Goal: Task Accomplishment & Management: Complete application form

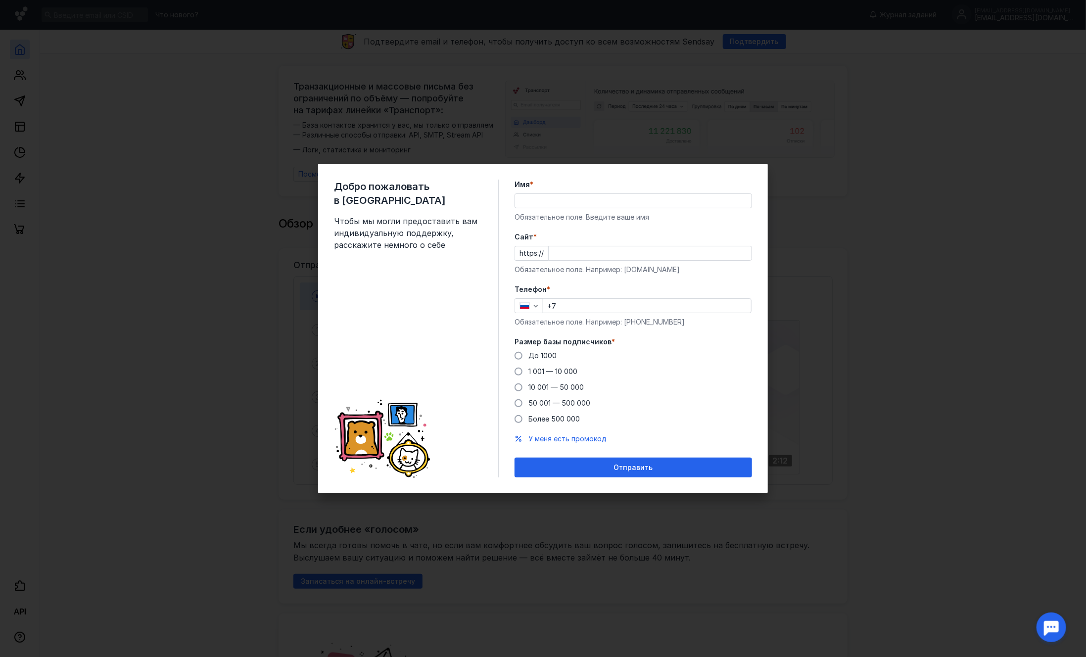
click at [565, 191] on div "Имя * Обязательное поле. Введите ваше имя" at bounding box center [633, 201] width 237 height 43
click at [554, 197] on input "Имя *" at bounding box center [633, 201] width 236 height 14
type input "[PERSON_NAME]"
click at [572, 247] on input "Cайт *" at bounding box center [650, 253] width 203 height 14
click at [579, 249] on input "Cайт *" at bounding box center [650, 253] width 203 height 14
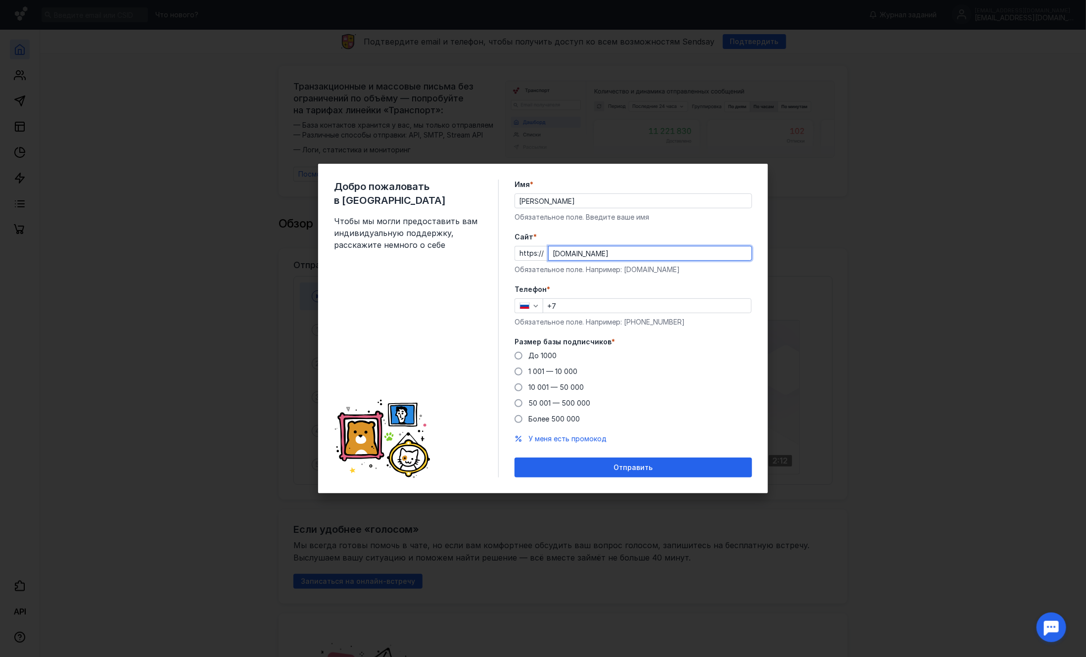
type input "[DOMAIN_NAME]"
click at [600, 308] on input "+7" at bounding box center [647, 306] width 208 height 14
type input "[PHONE_NUMBER]"
click at [538, 357] on span "До 1000" at bounding box center [542, 355] width 28 height 8
click at [0, 0] on input "До 1000" at bounding box center [0, 0] width 0 height 0
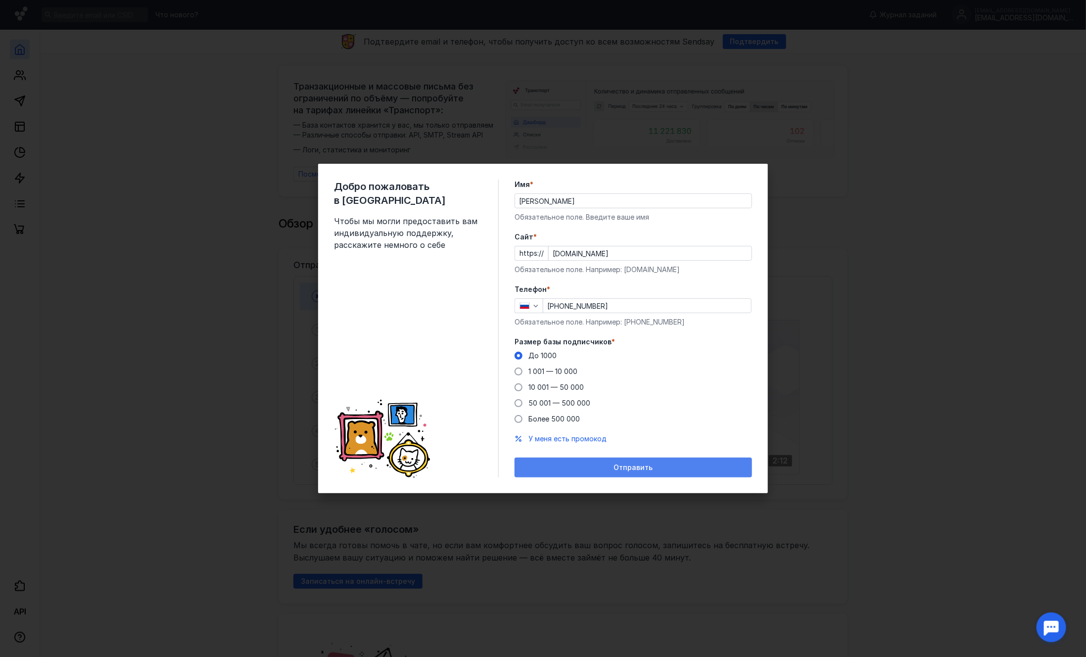
click at [626, 467] on span "Отправить" at bounding box center [633, 468] width 39 height 8
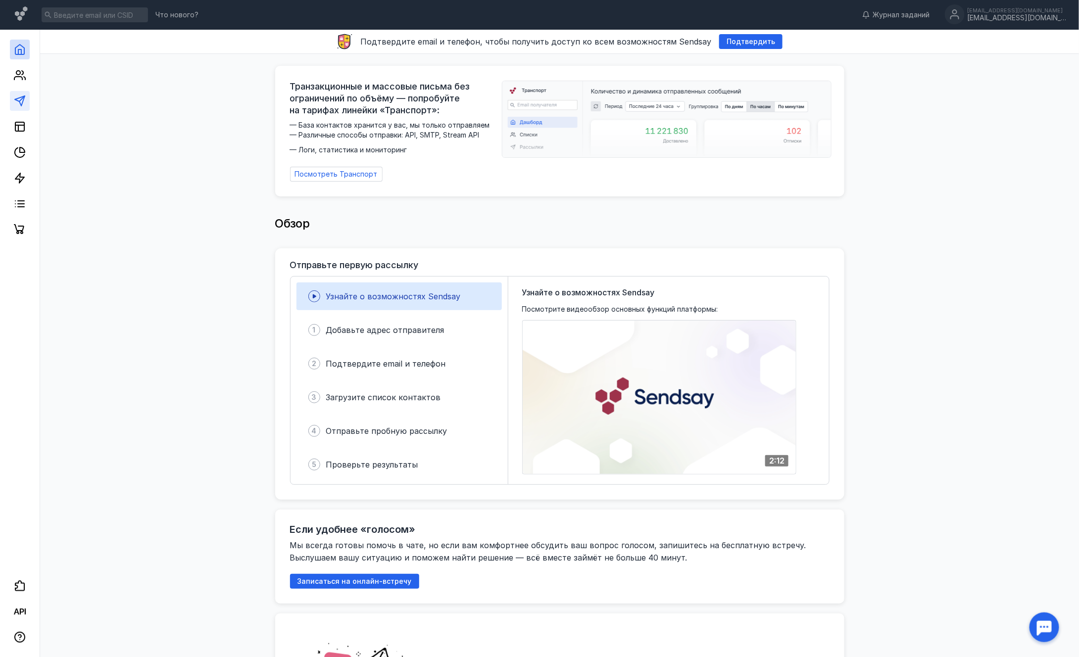
click at [27, 108] on link at bounding box center [20, 101] width 20 height 20
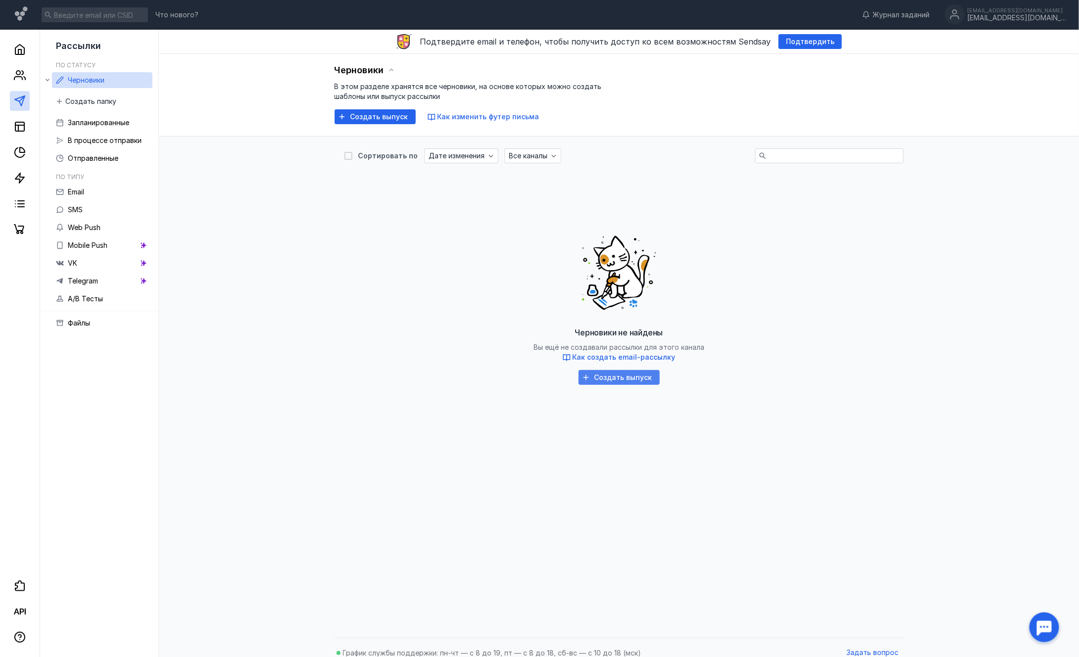
click at [621, 374] on span "Создать выпуск" at bounding box center [623, 378] width 58 height 8
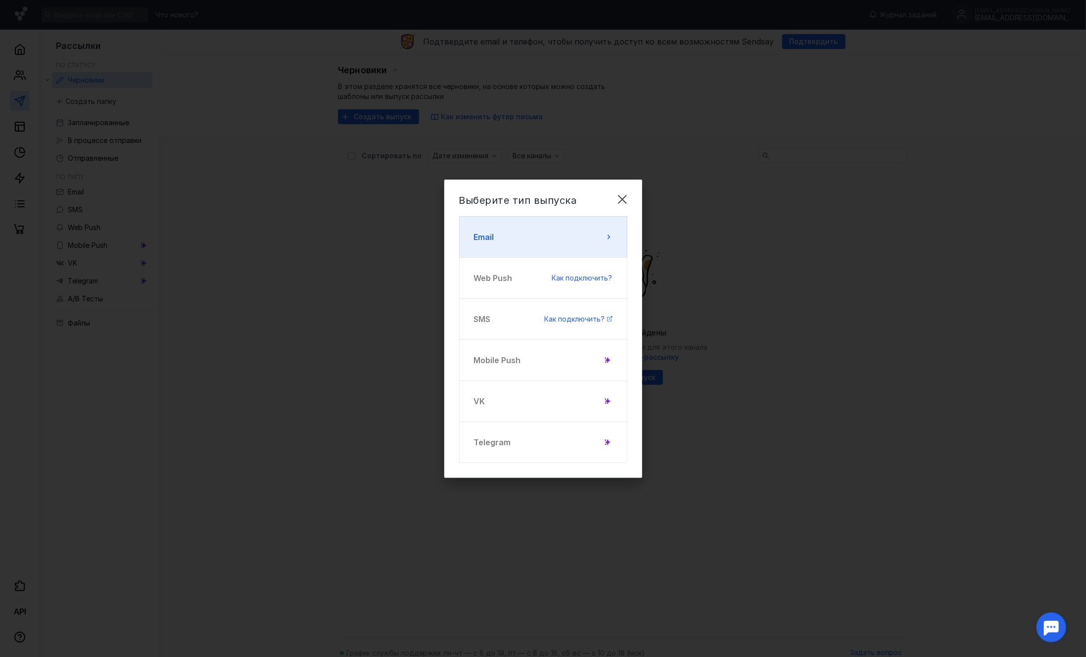
click at [517, 234] on button "Email" at bounding box center [543, 237] width 168 height 42
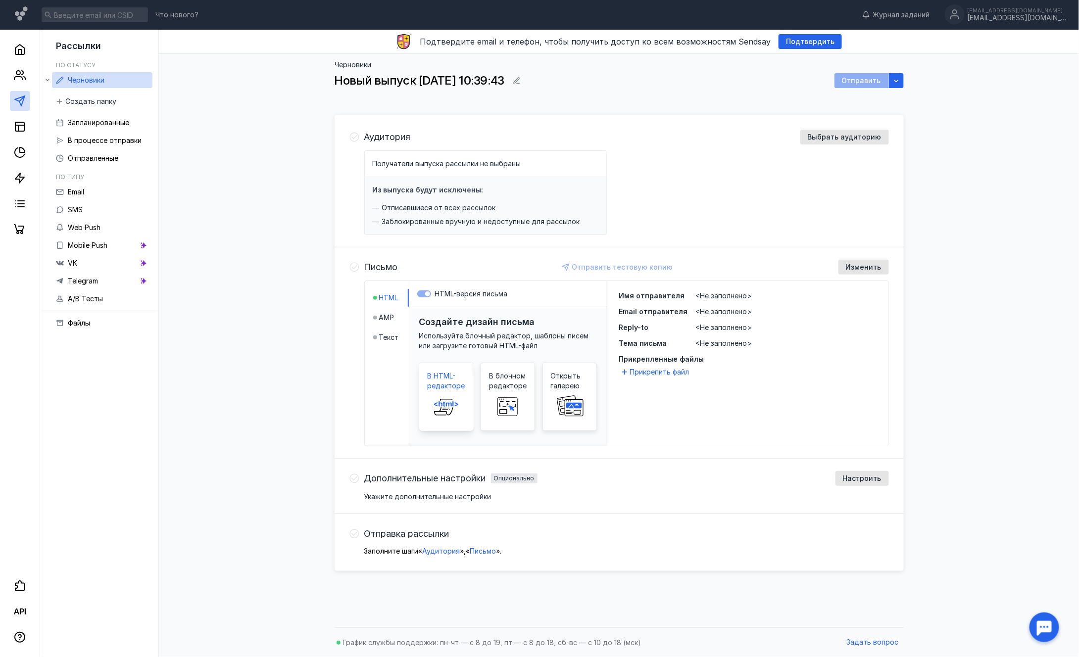
click at [440, 399] on icon at bounding box center [446, 407] width 32 height 20
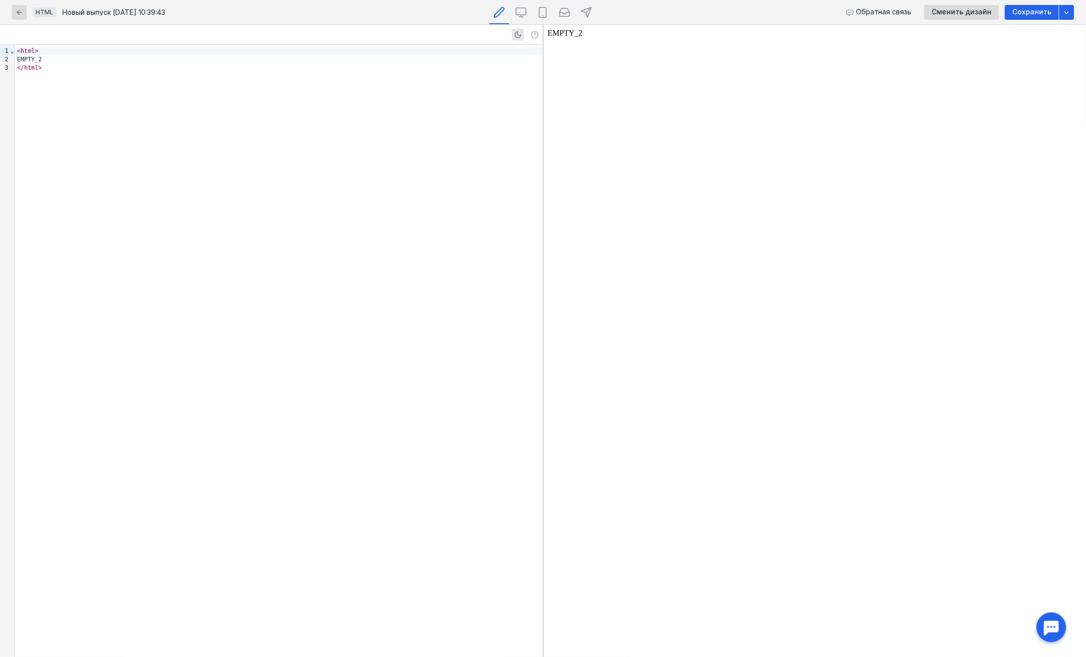
click at [35, 105] on div "< html > EMPTY_2 </ html >" at bounding box center [278, 351] width 527 height 612
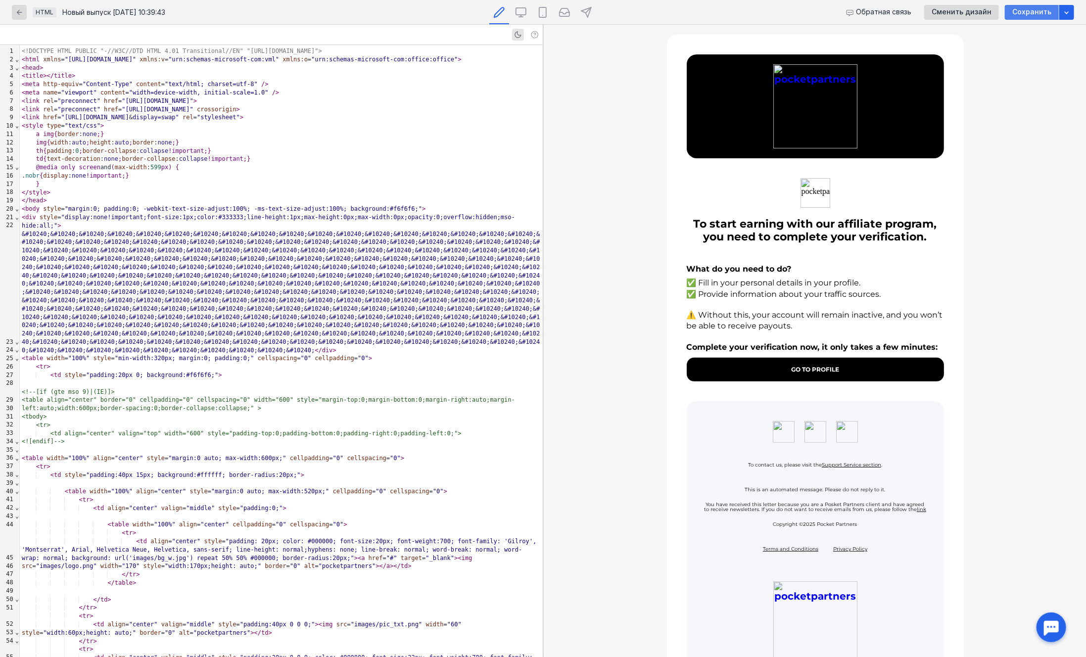
click at [1014, 11] on div "Сохранить" at bounding box center [1031, 12] width 49 height 8
click at [585, 14] on icon at bounding box center [586, 12] width 12 height 12
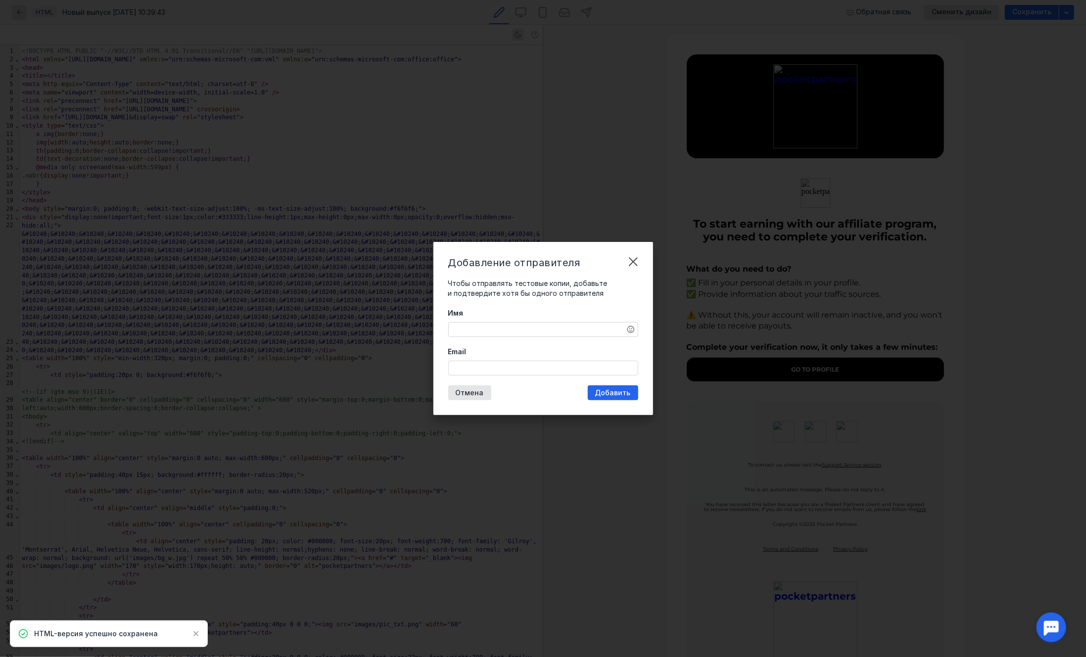
click at [495, 327] on textarea "Имя" at bounding box center [543, 330] width 189 height 14
click at [492, 329] on textarea "Имя" at bounding box center [543, 330] width 189 height 14
type textarea "c"
type textarea "с"
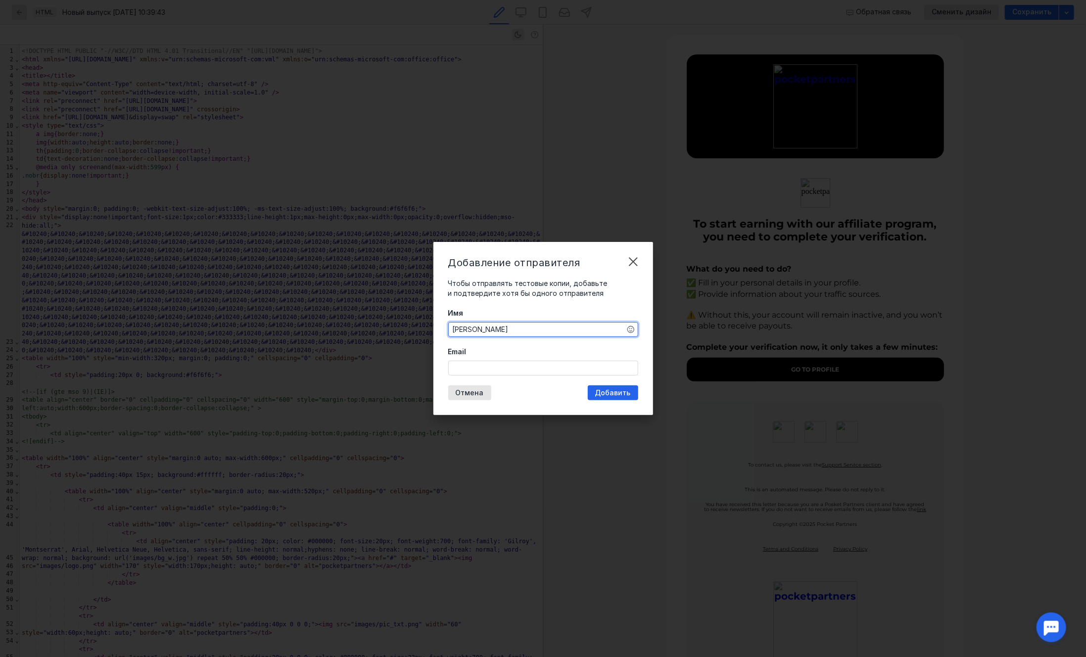
type textarea "[PERSON_NAME]"
click at [479, 360] on div "Email" at bounding box center [543, 361] width 190 height 29
click at [477, 368] on input "Email" at bounding box center [543, 368] width 189 height 14
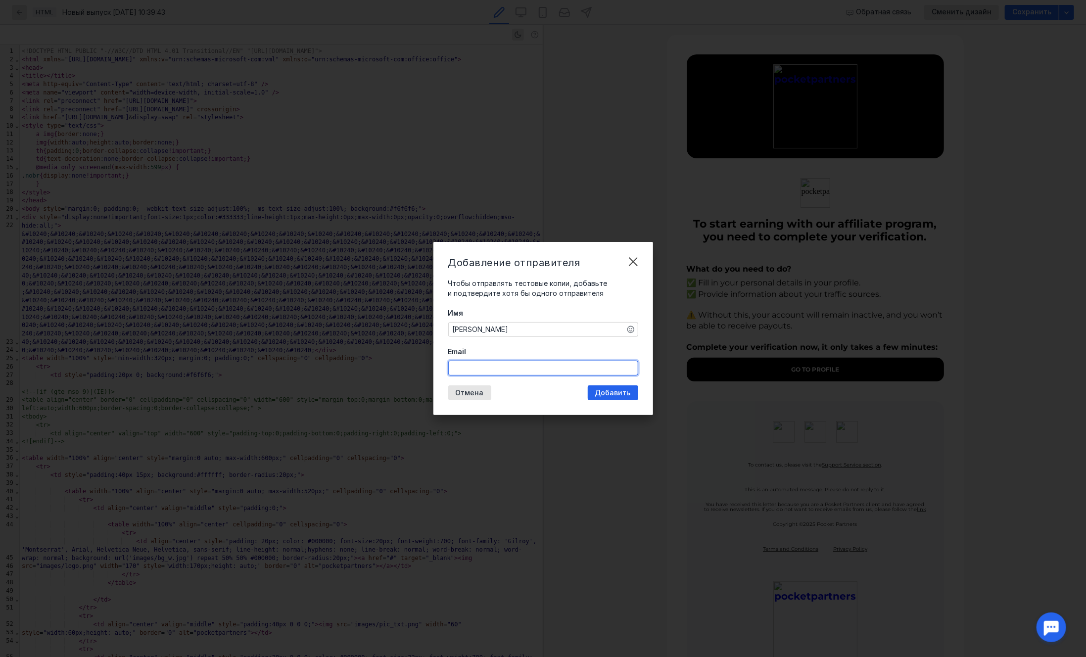
type input "ы"
type input "[EMAIL_ADDRESS][DOMAIN_NAME]"
click at [624, 392] on span "Добавить" at bounding box center [613, 393] width 36 height 8
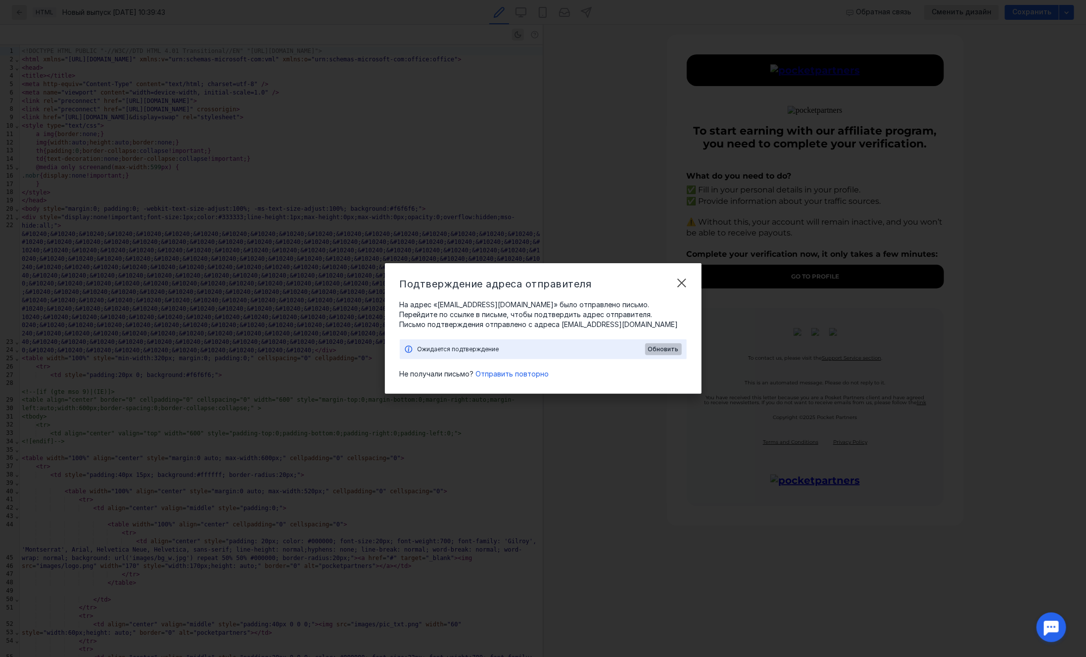
click at [670, 350] on span "Обновить" at bounding box center [663, 349] width 31 height 7
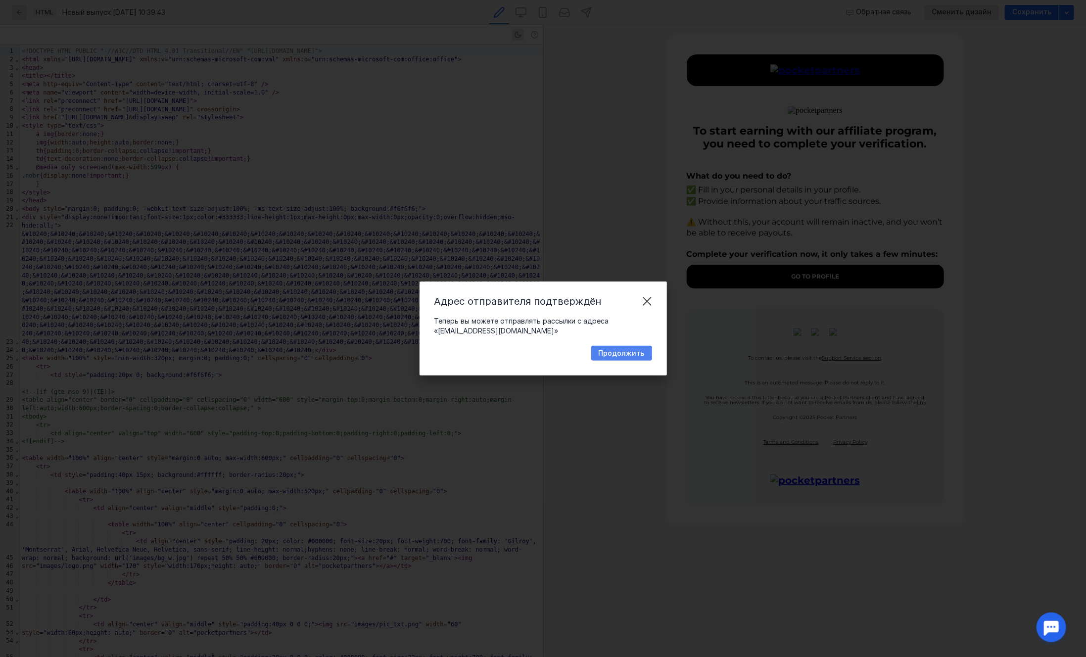
click at [621, 352] on span "Продолжить" at bounding box center [622, 353] width 46 height 8
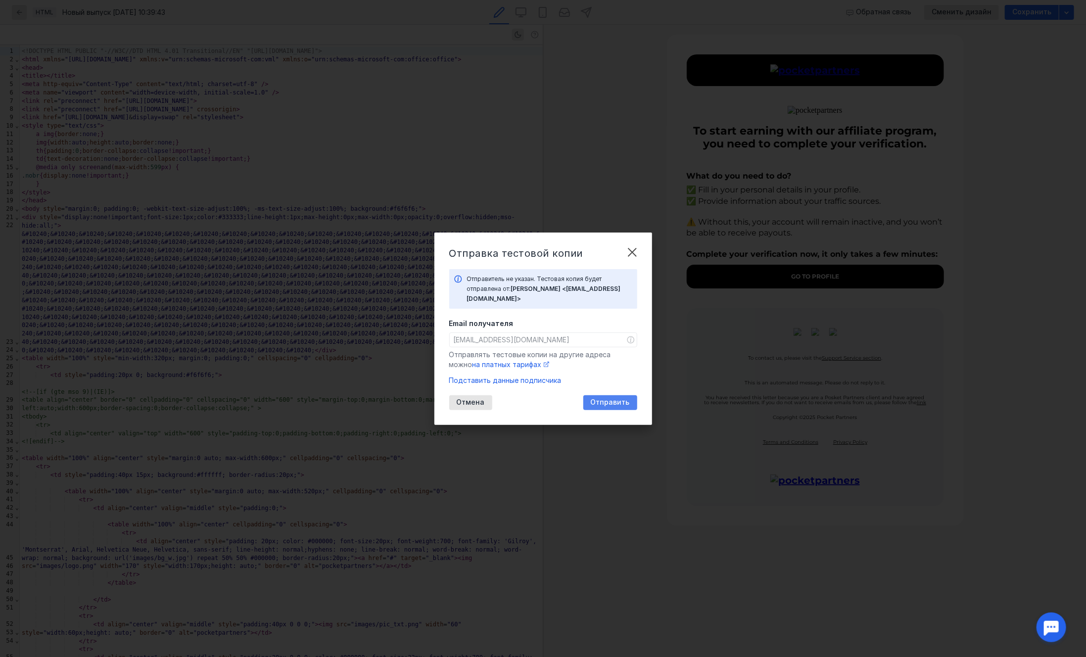
click at [620, 400] on span "Отправить" at bounding box center [610, 402] width 39 height 8
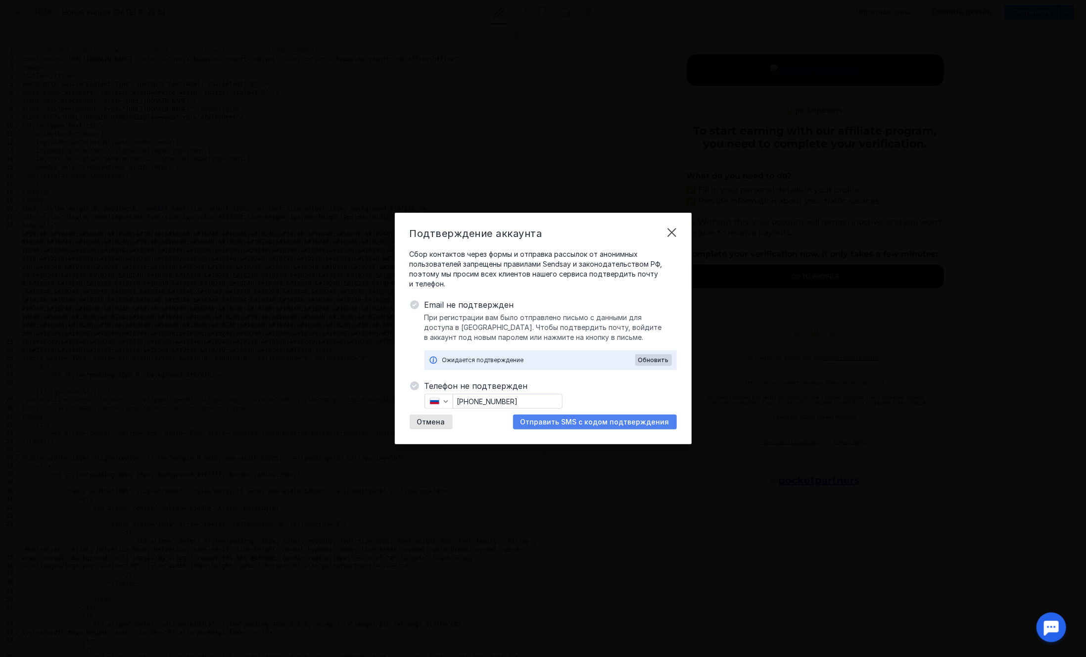
click at [578, 421] on span "Отправить SMS с кодом подтверждения" at bounding box center [594, 422] width 149 height 8
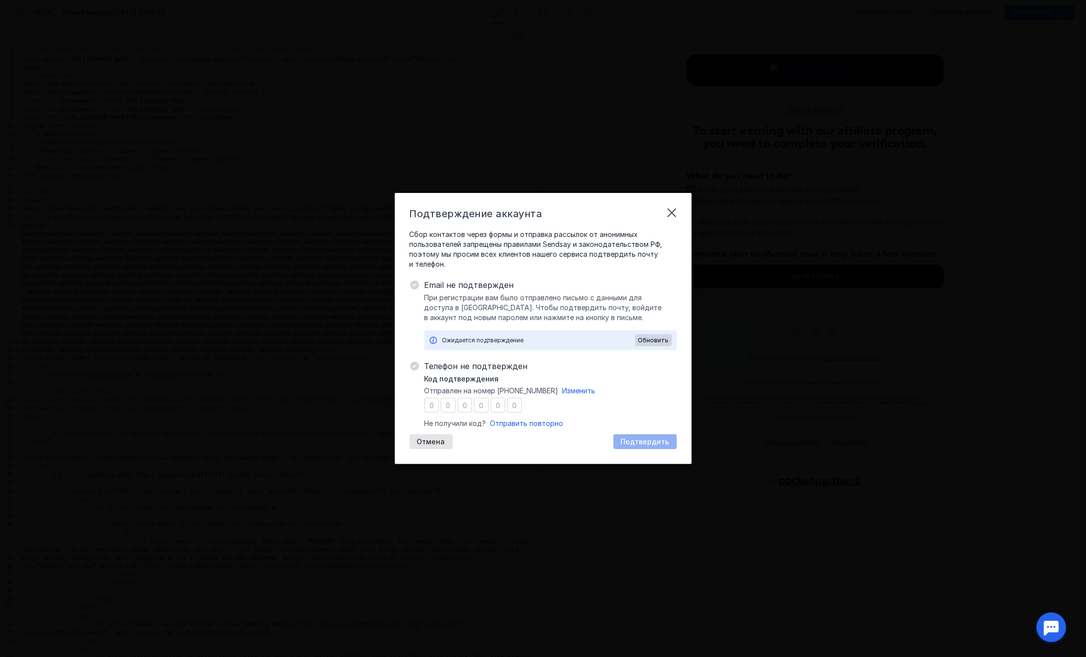
click at [429, 406] on input "number" at bounding box center [432, 405] width 15 height 15
type input "7"
type input "9"
type input "4"
type input "0"
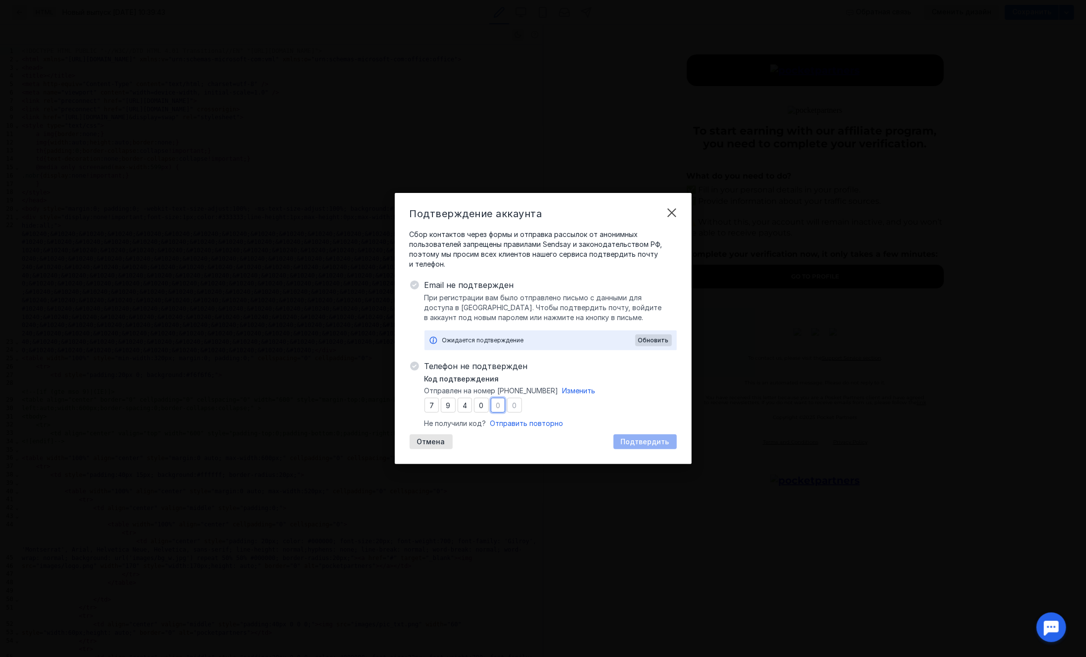
type input "9"
type input "8"
click at [657, 445] on span "Подтвердить" at bounding box center [645, 442] width 48 height 8
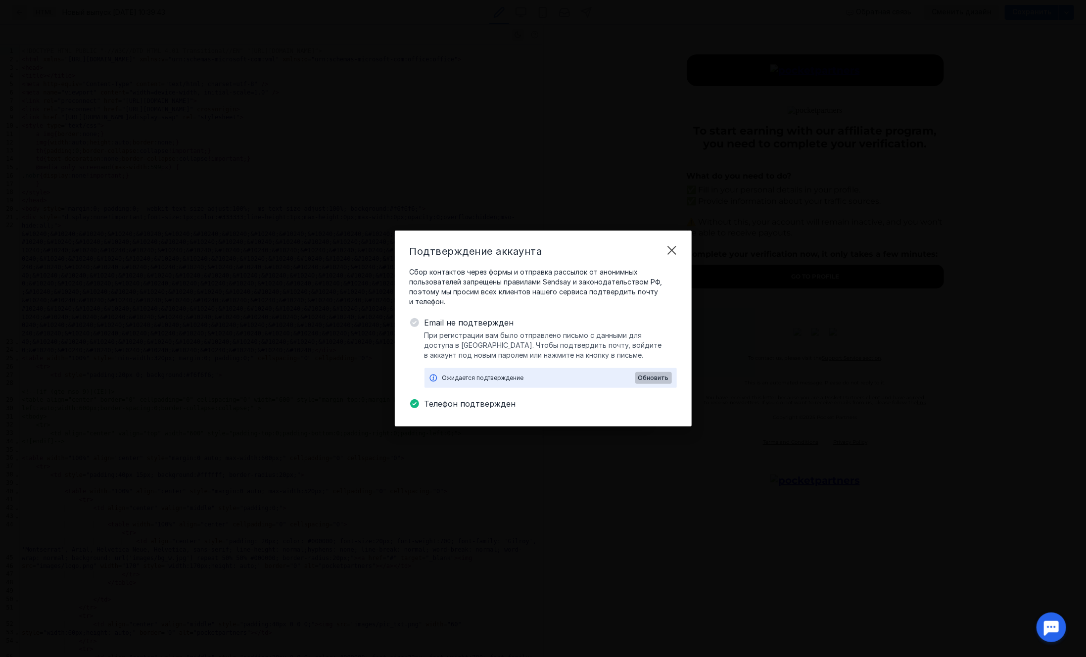
click at [660, 376] on span "Обновить" at bounding box center [653, 378] width 31 height 7
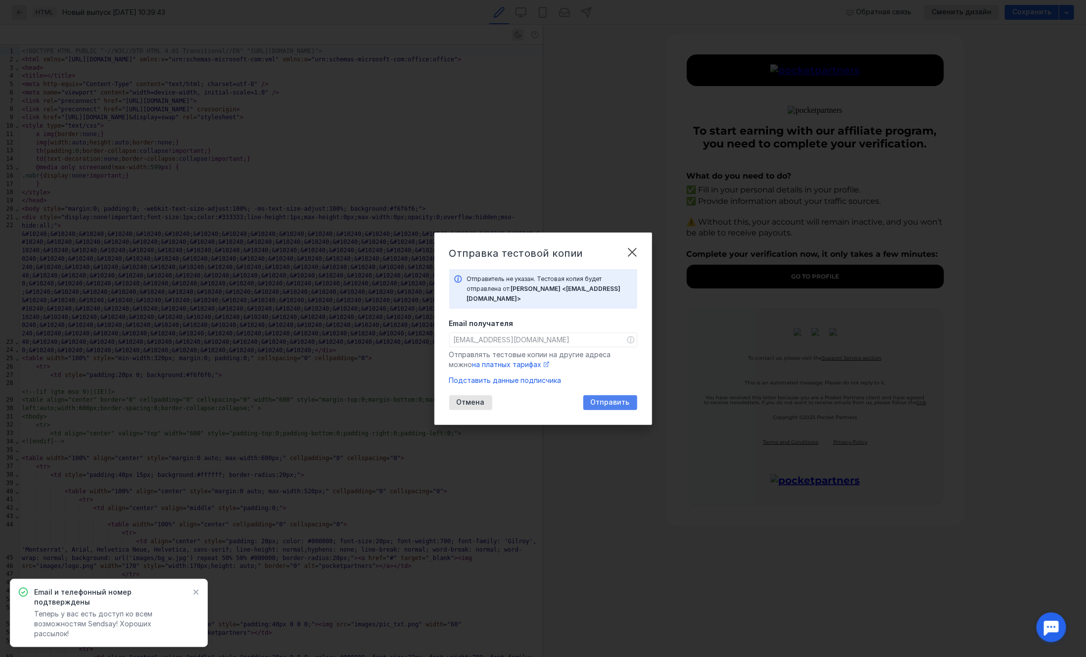
click at [598, 399] on span "Отправить" at bounding box center [610, 402] width 39 height 8
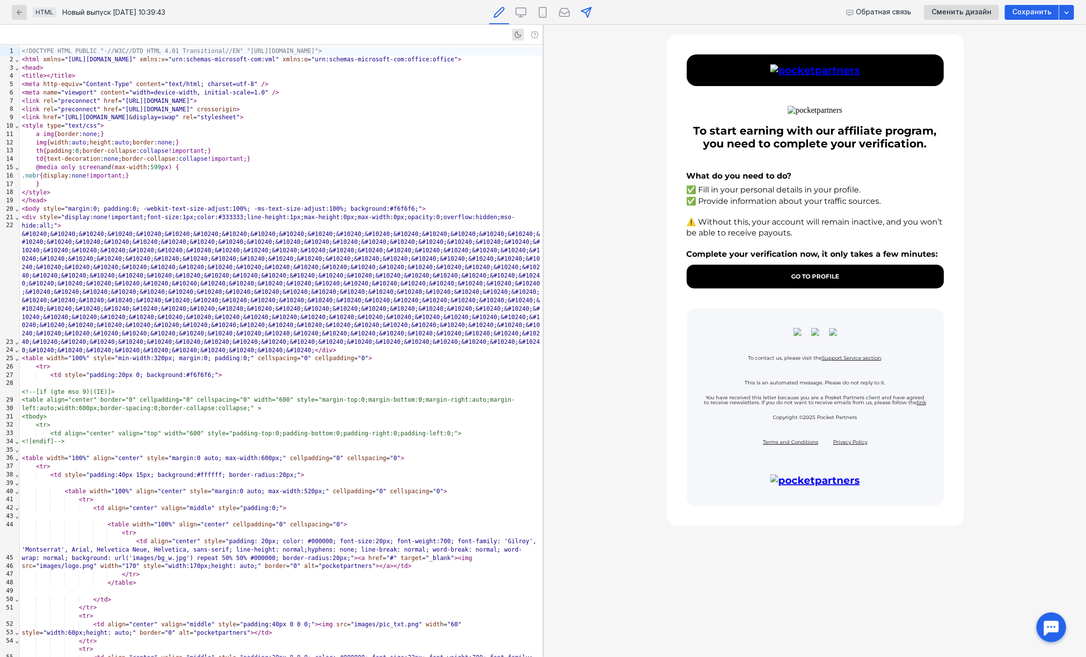
click at [593, 10] on div at bounding box center [586, 12] width 20 height 24
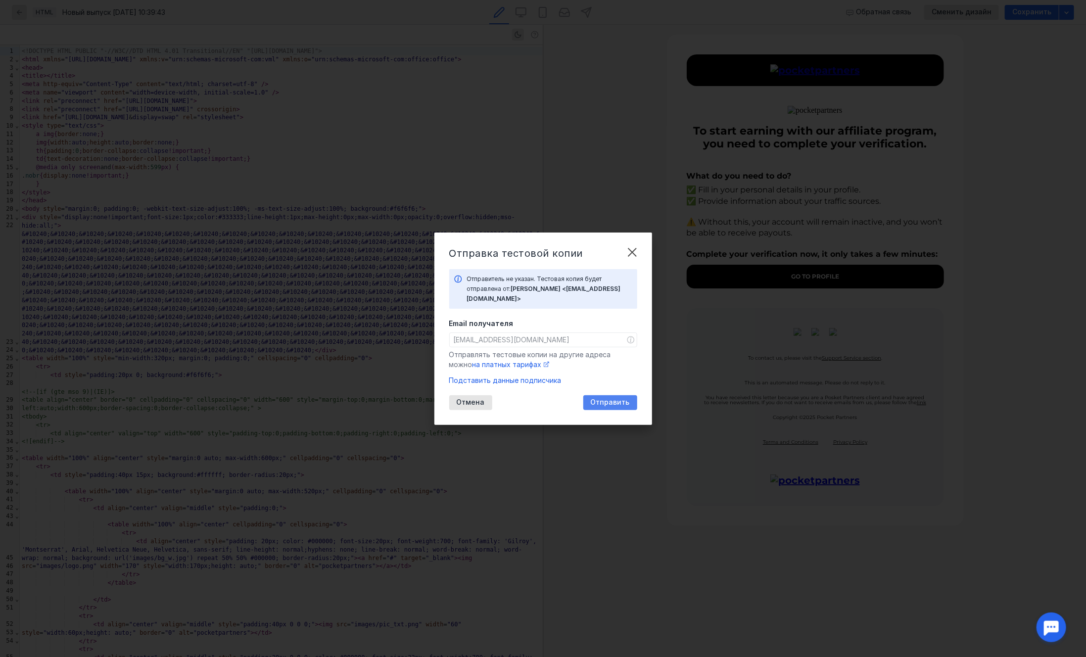
click at [609, 396] on div "Отправить" at bounding box center [610, 402] width 54 height 15
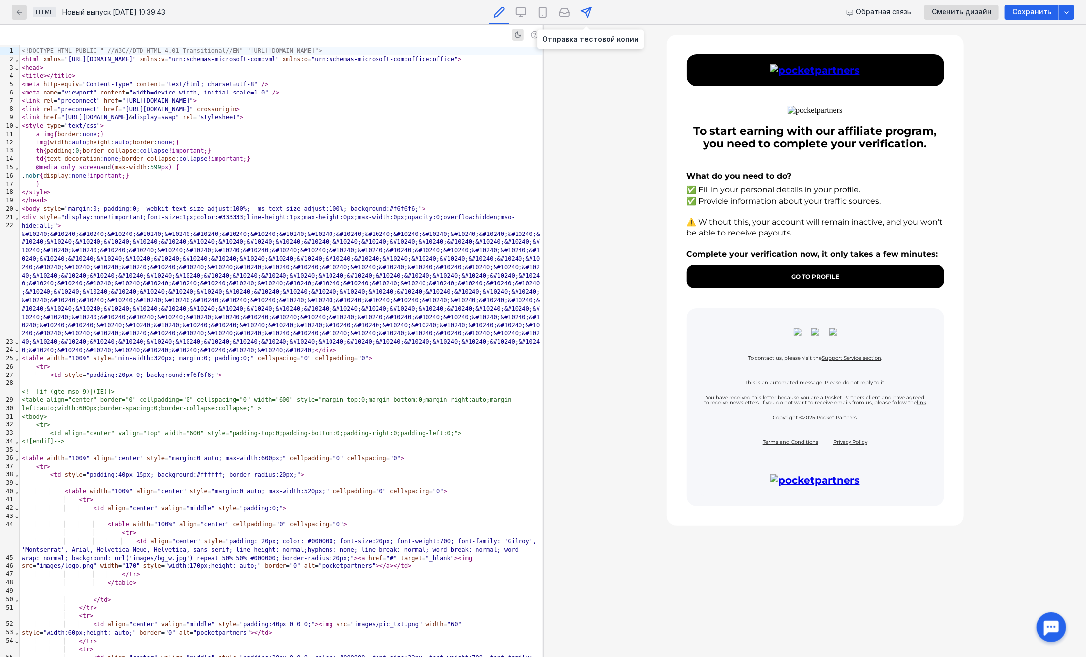
click at [589, 11] on icon at bounding box center [586, 12] width 12 height 12
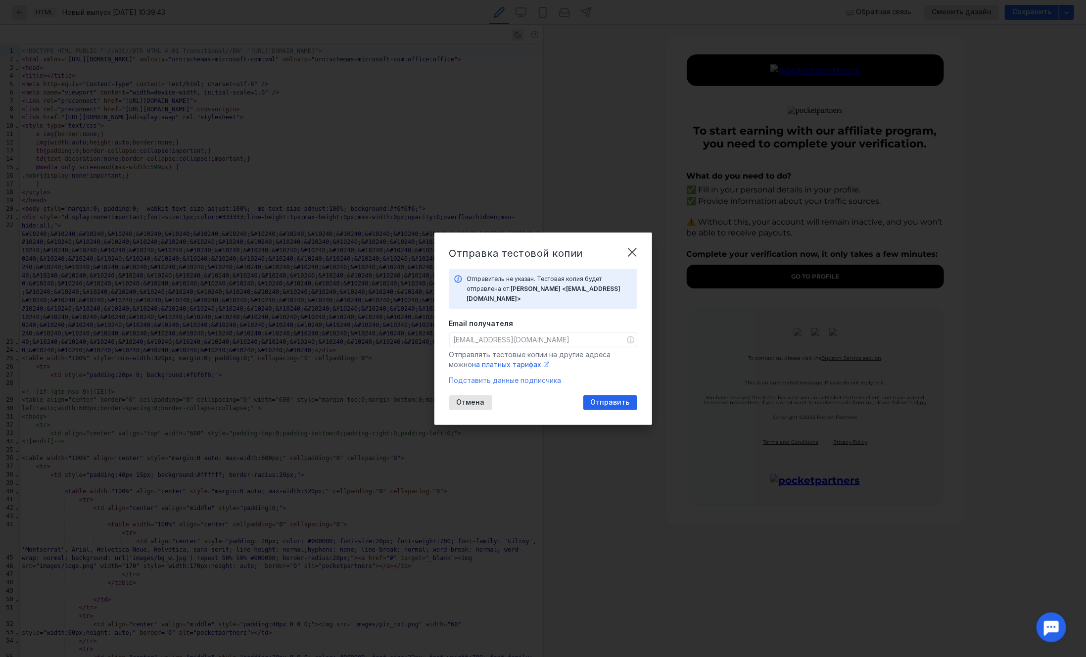
click at [532, 382] on span "Подставить данные подписчика" at bounding box center [505, 380] width 112 height 8
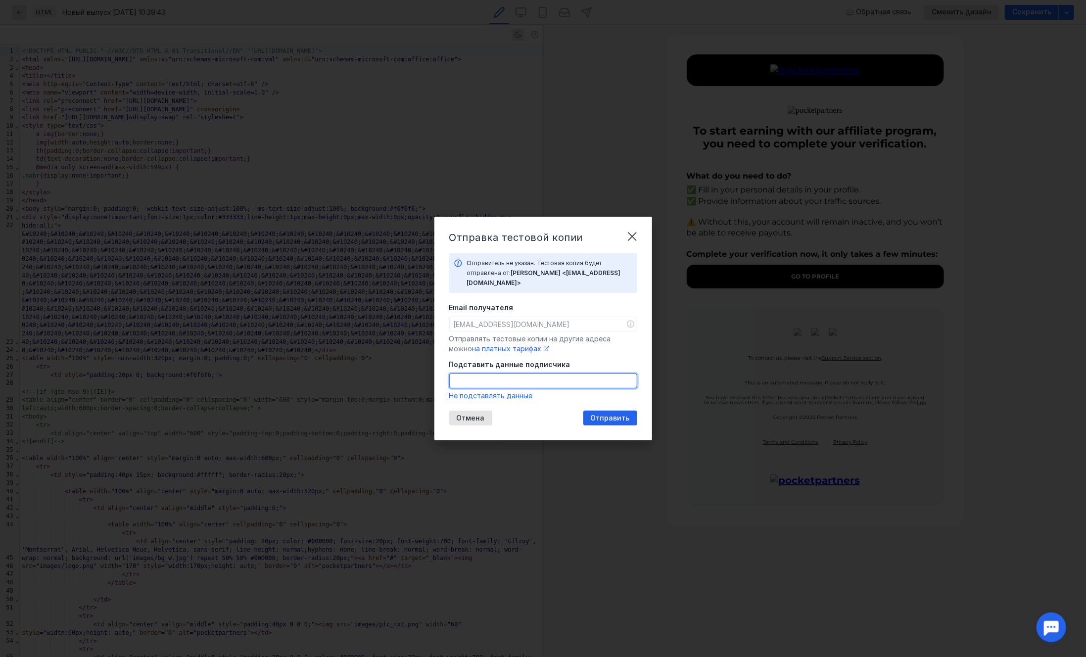
click at [536, 381] on input "Подставить данные подписчика" at bounding box center [543, 381] width 187 height 14
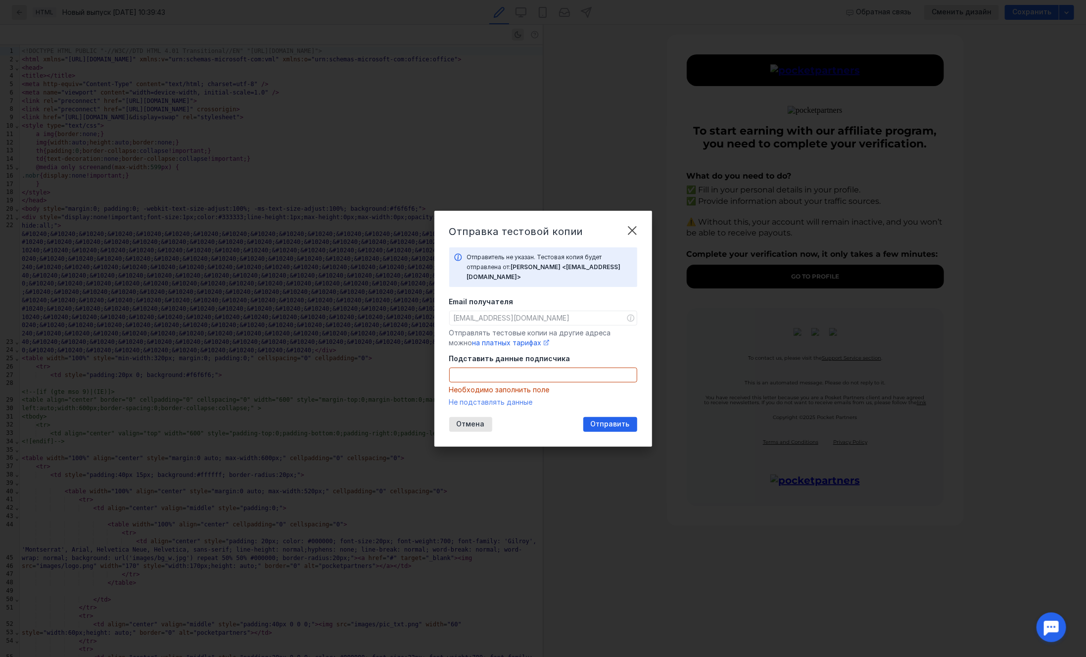
click at [509, 395] on div "Подставить данные подписчика Необходимо заполнить поле Не подставлять данные" at bounding box center [543, 380] width 188 height 53
click at [512, 403] on span "Не подставлять данные" at bounding box center [491, 402] width 84 height 8
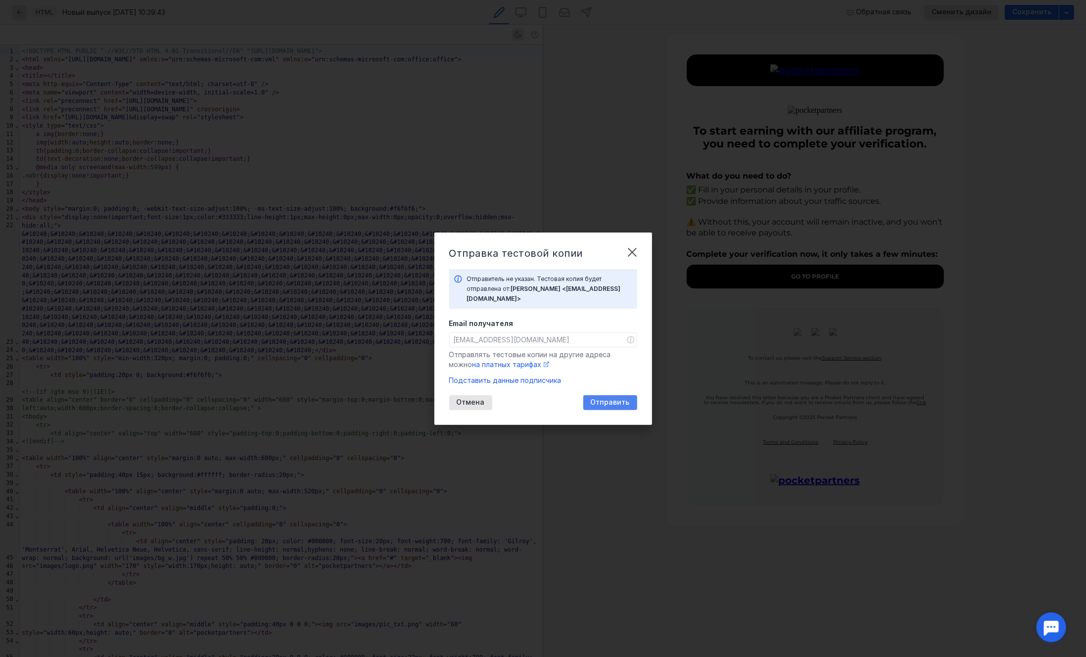
click at [606, 397] on div "Отправить" at bounding box center [610, 402] width 54 height 15
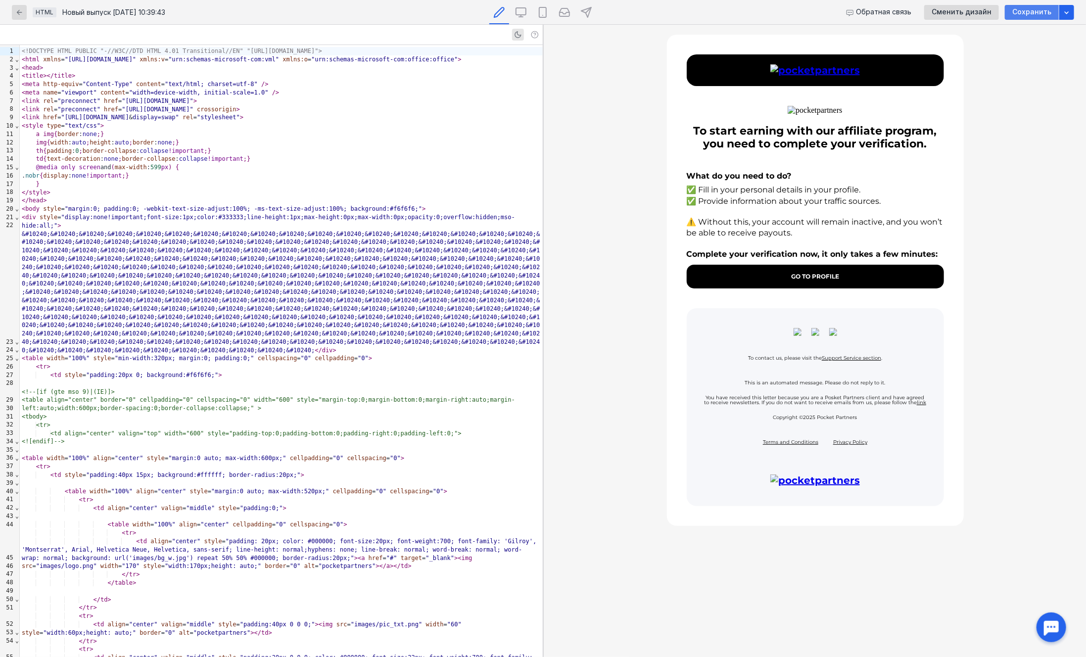
click at [1023, 9] on span "Сохранить" at bounding box center [1031, 12] width 39 height 8
